Goal: Find specific page/section: Find specific page/section

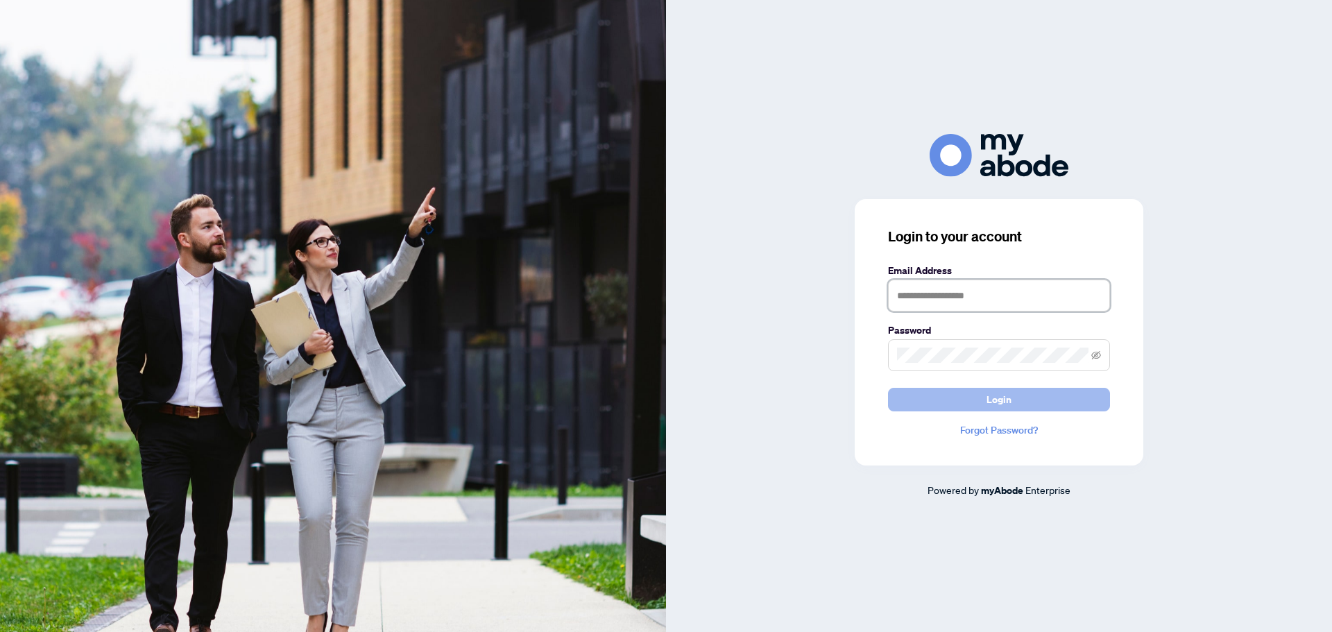
type input "**********"
click at [937, 402] on button "Login" at bounding box center [999, 400] width 222 height 24
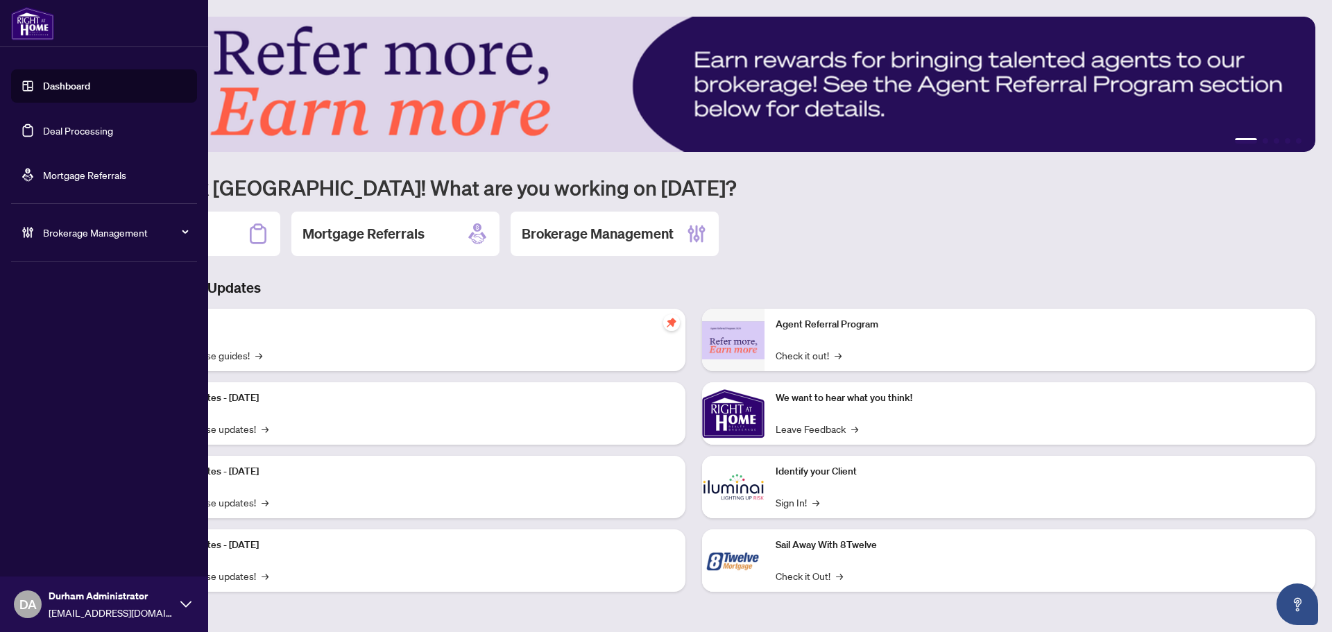
click at [43, 126] on link "Deal Processing" at bounding box center [78, 130] width 70 height 12
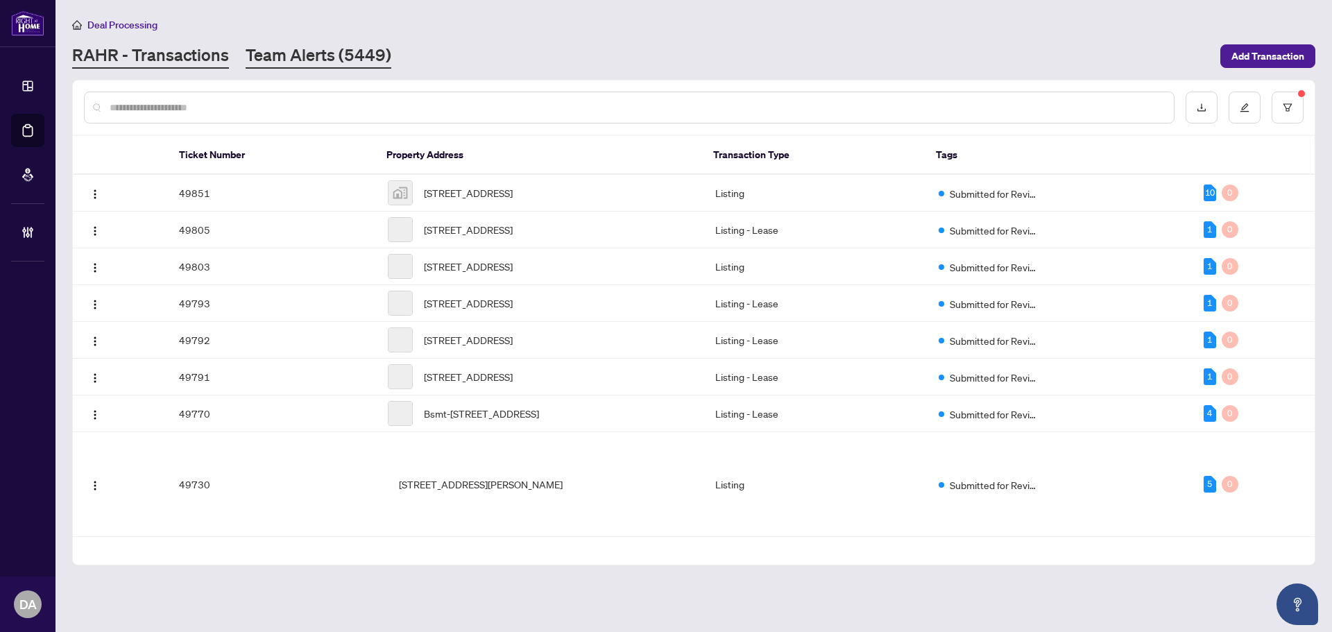
click at [330, 56] on link "Team Alerts (5449)" at bounding box center [319, 56] width 146 height 25
